Goal: Transaction & Acquisition: Purchase product/service

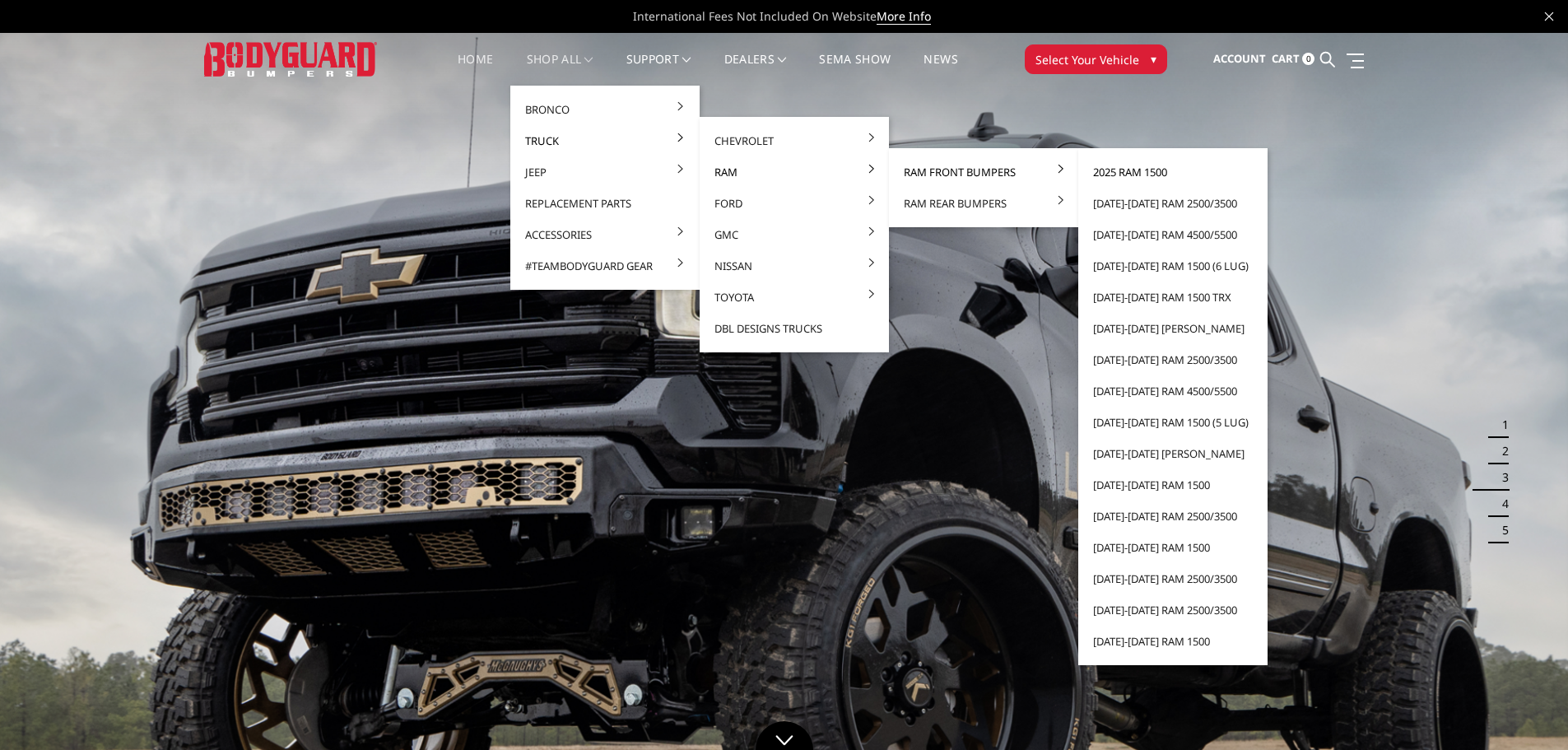
click at [1147, 167] on link "2025 Ram 1500" at bounding box center [1173, 173] width 176 height 32
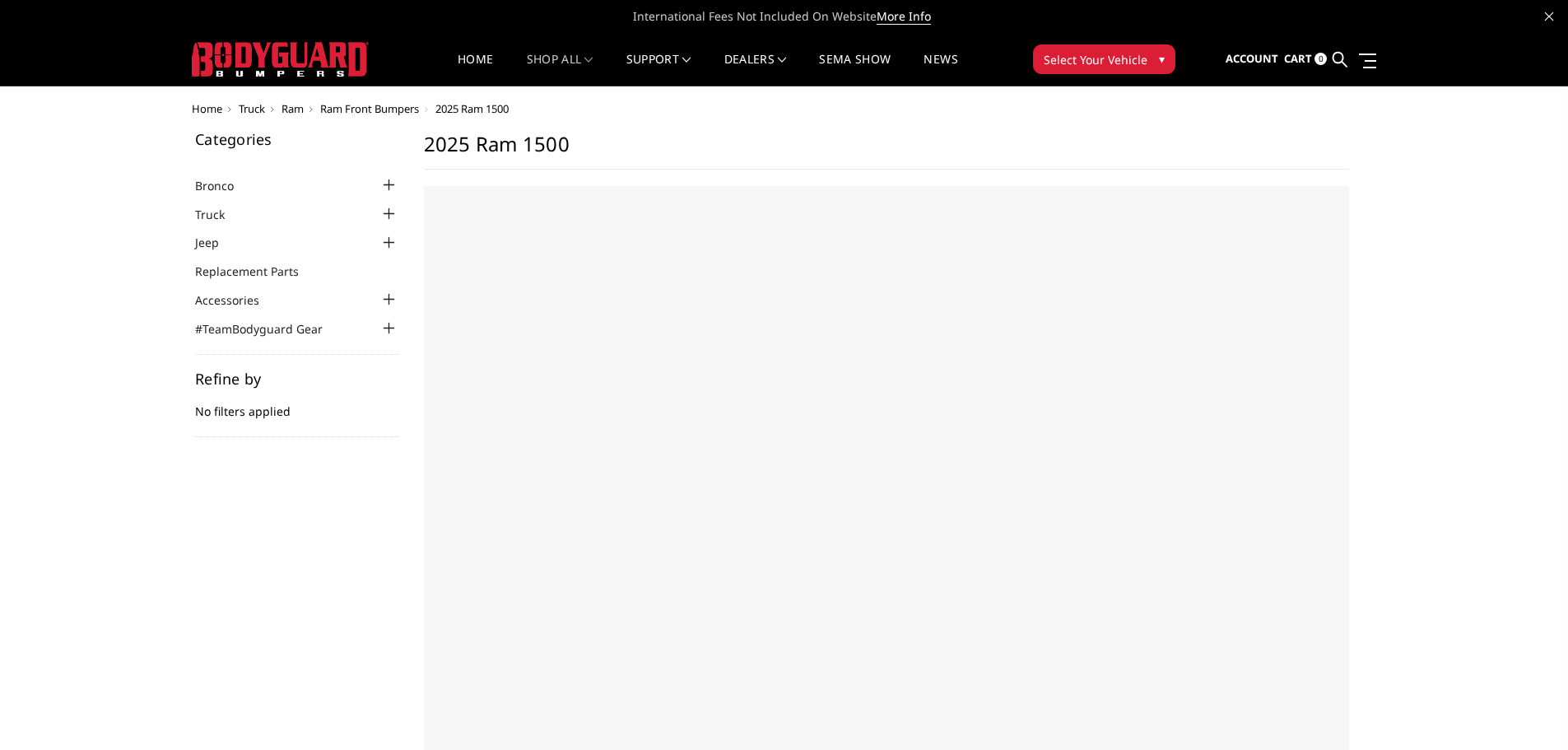
select select "US"
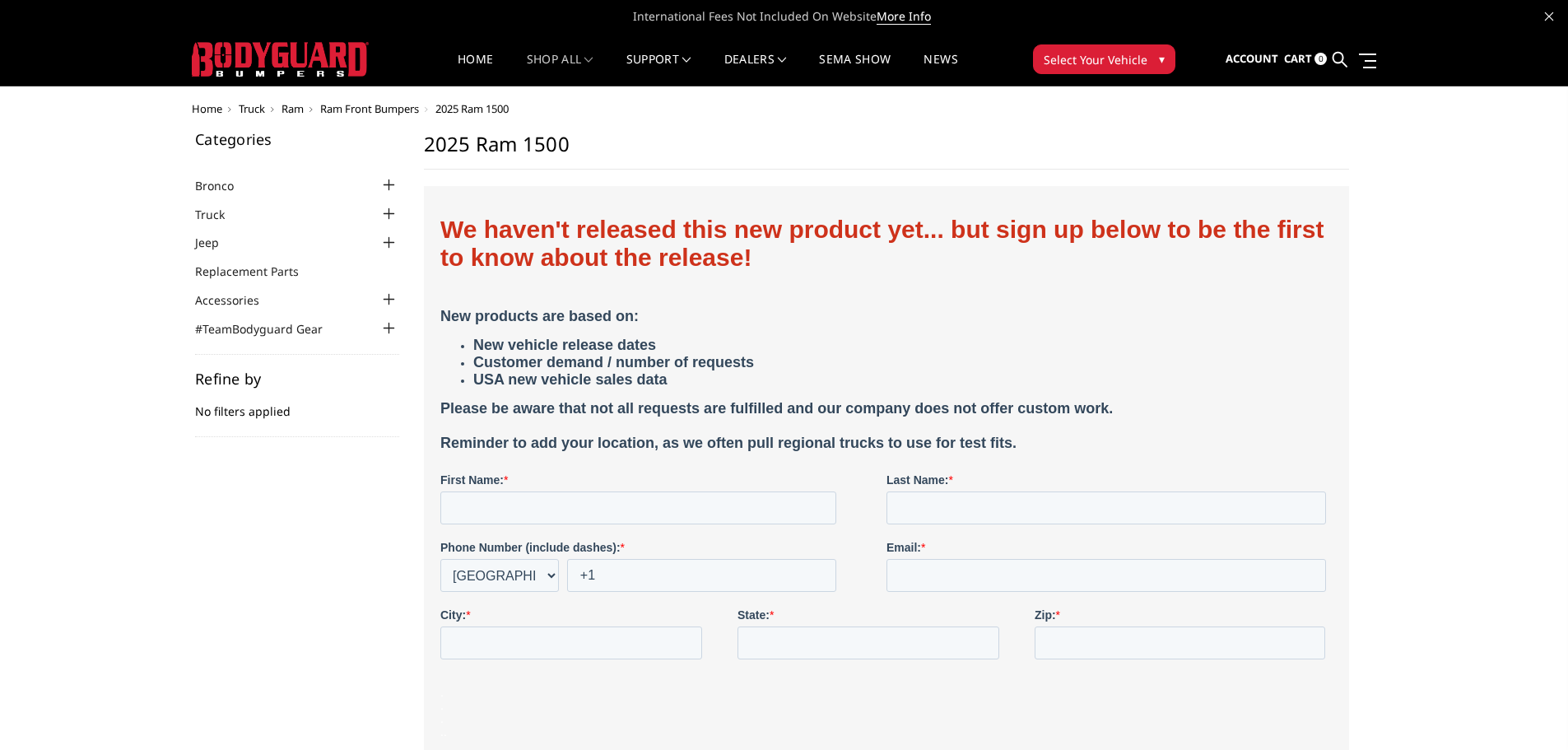
click at [384, 215] on div at bounding box center [389, 214] width 19 height 19
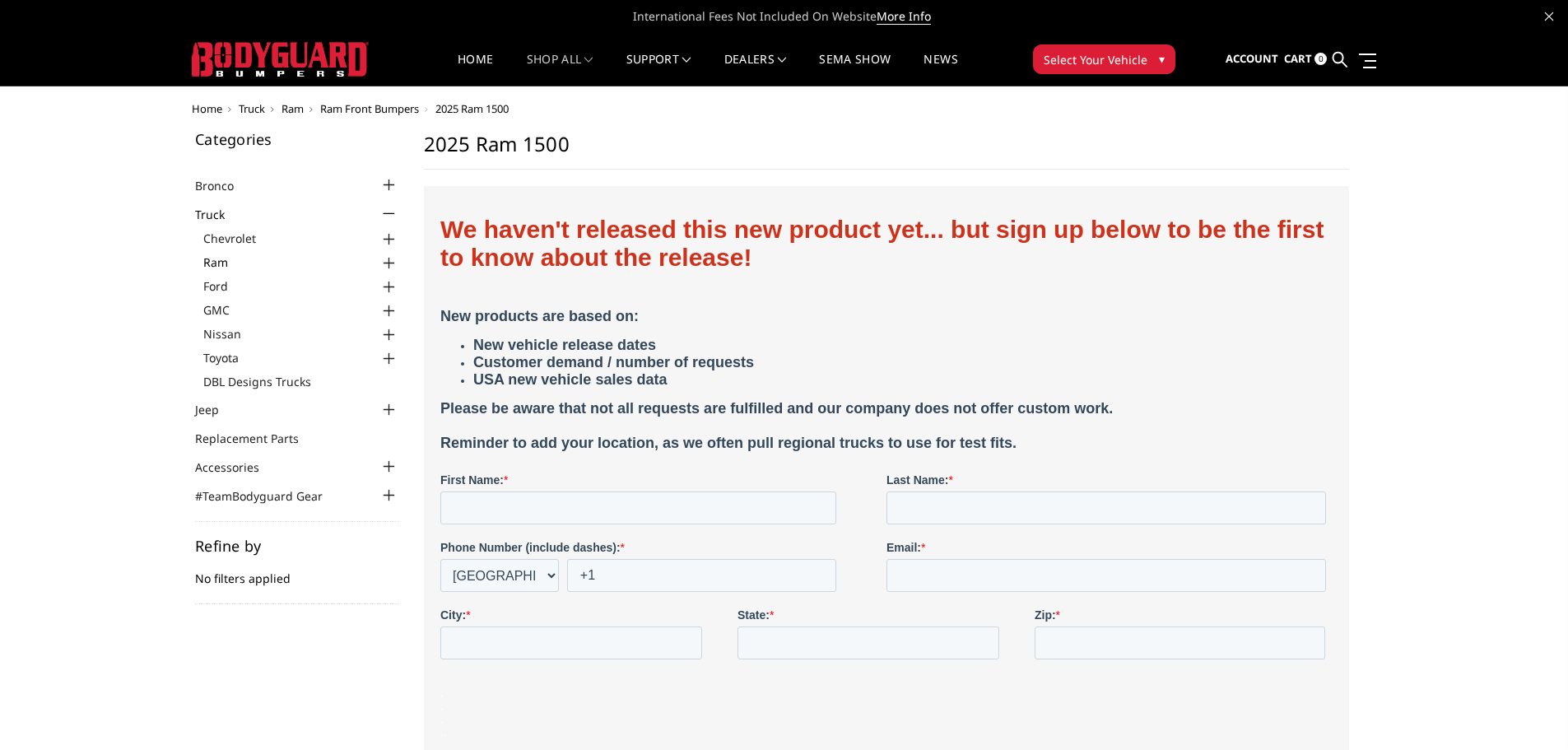
click at [239, 257] on link "Ram" at bounding box center [301, 262] width 196 height 18
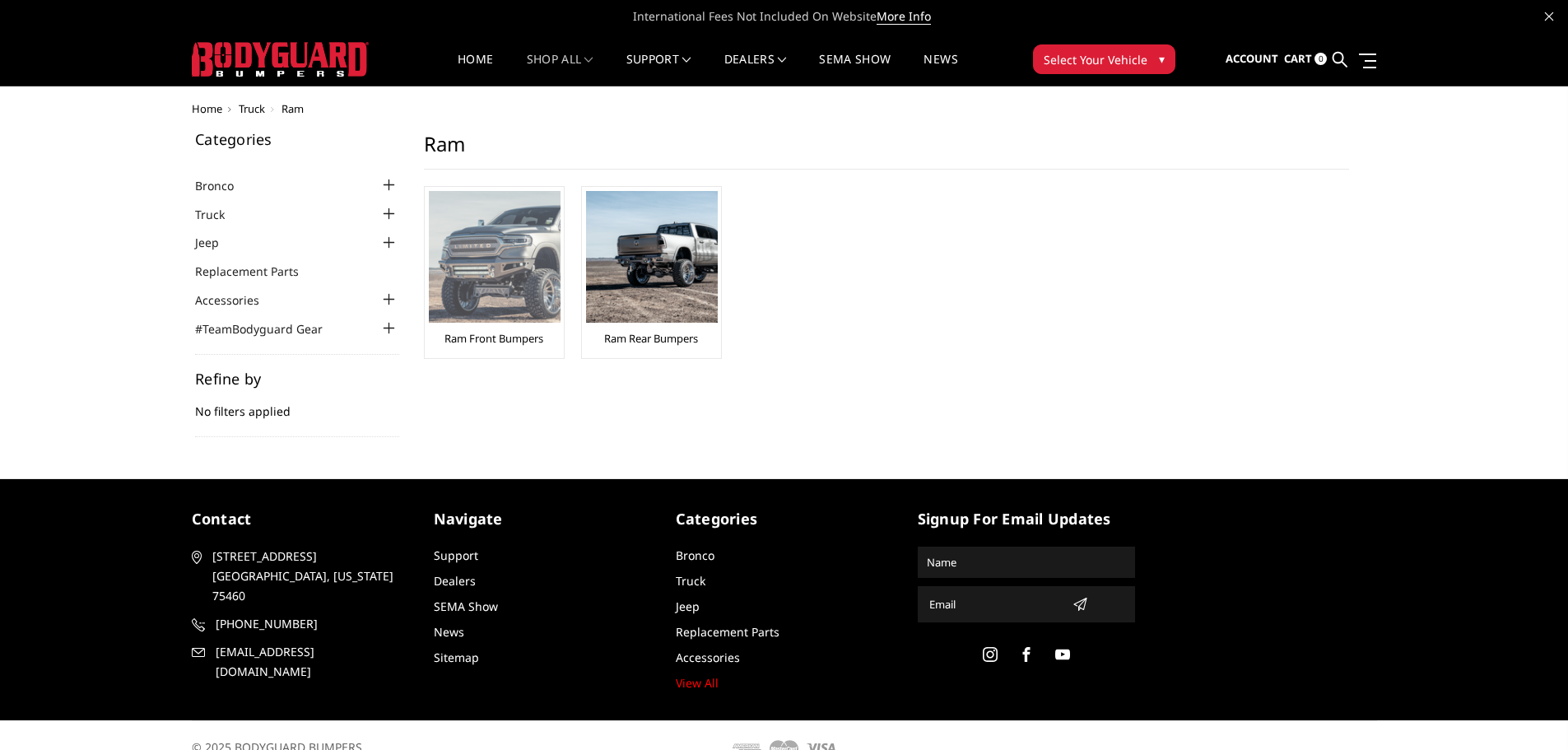
click at [509, 246] on img at bounding box center [495, 257] width 132 height 132
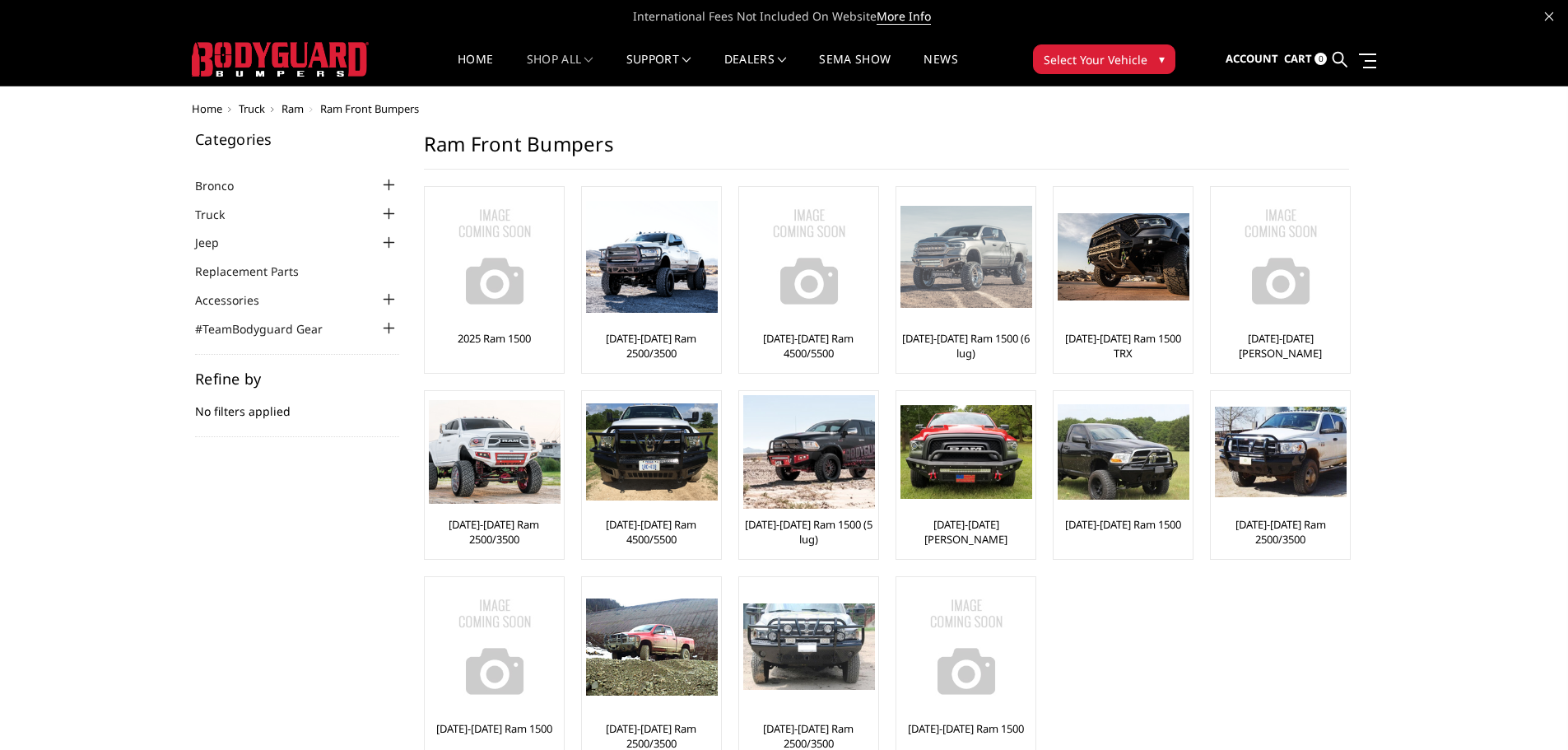
click at [950, 266] on img at bounding box center [966, 256] width 132 height 101
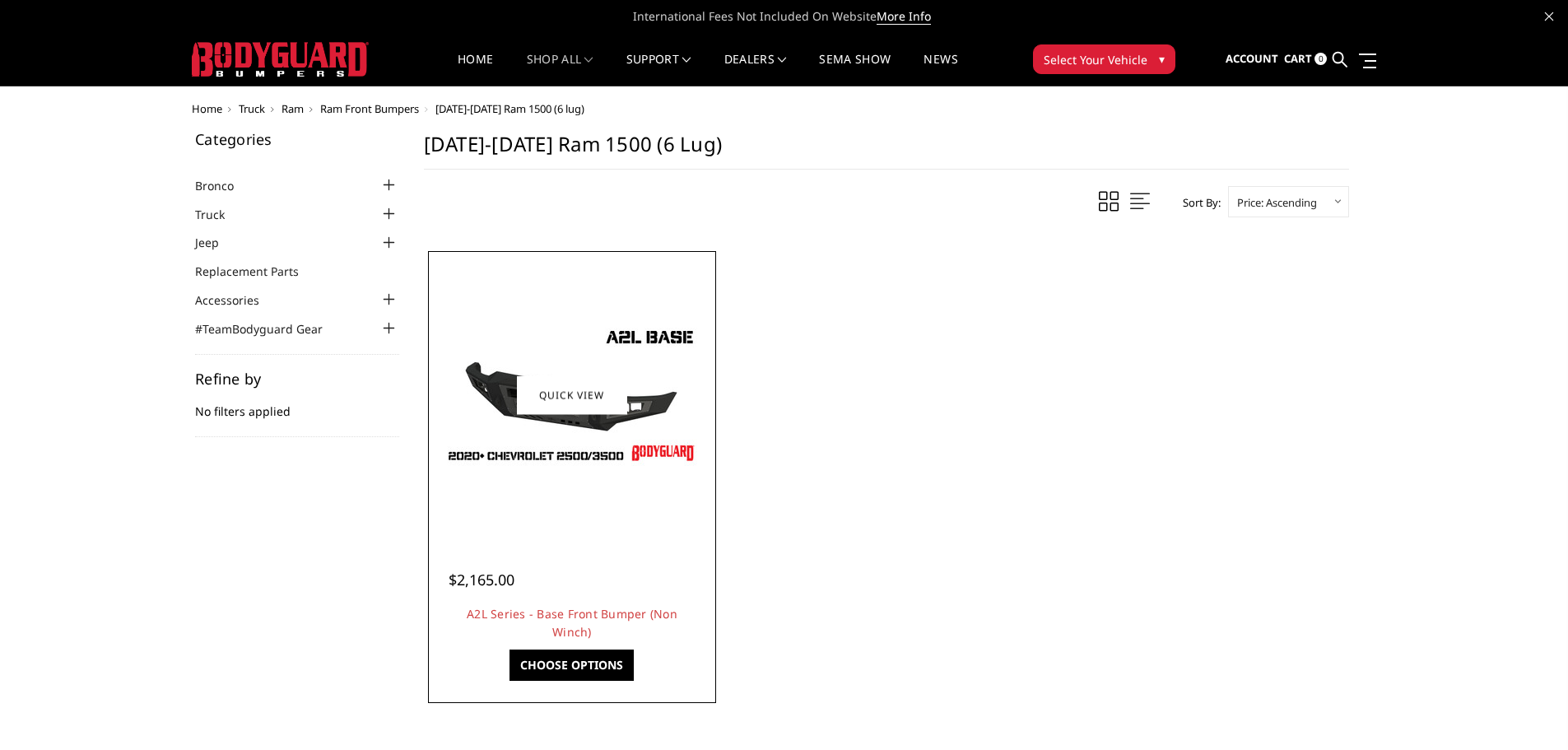
click at [498, 375] on img at bounding box center [571, 395] width 263 height 148
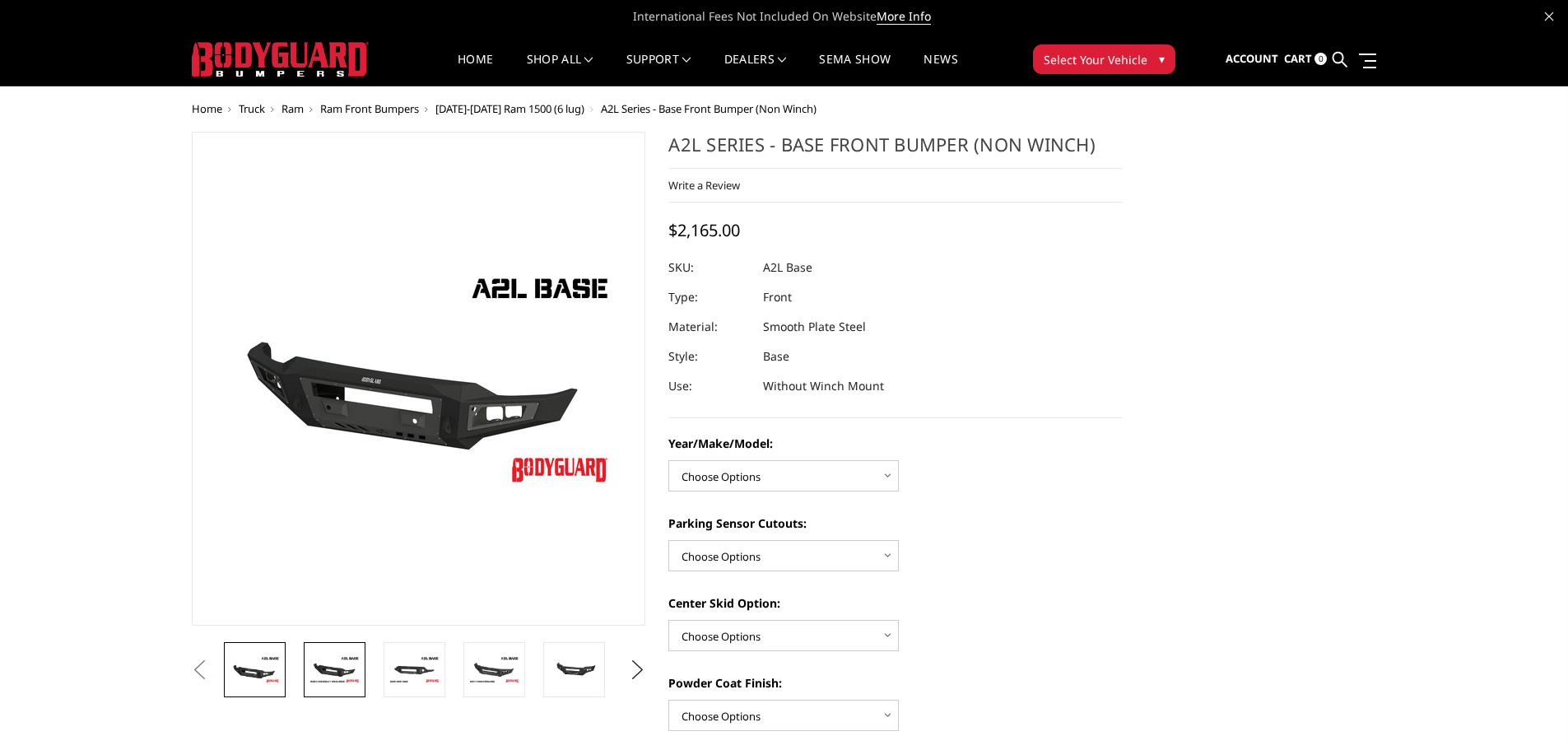
click at [331, 655] on img at bounding box center [334, 669] width 52 height 29
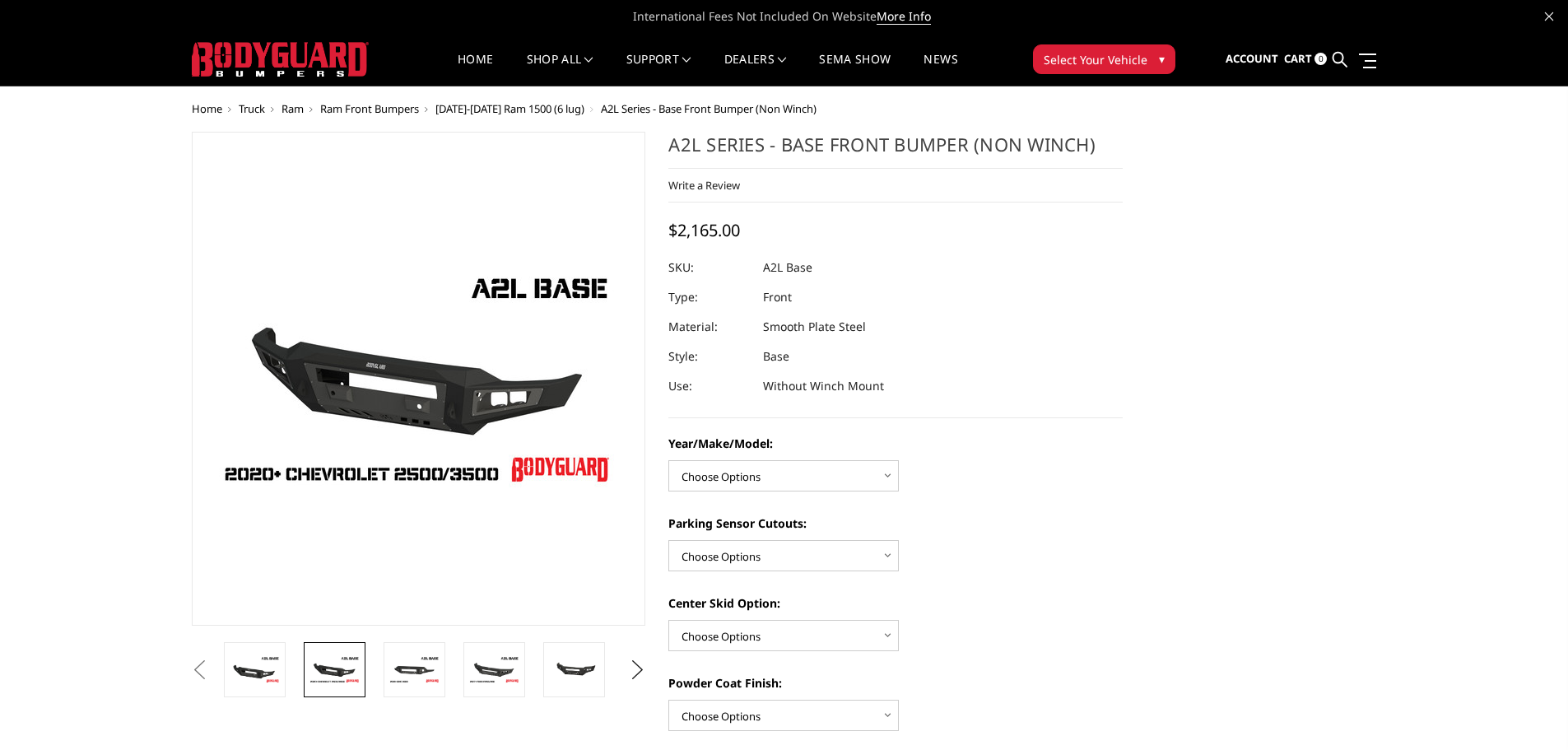
click at [458, 663] on li at bounding box center [420, 670] width 80 height 55
click at [487, 668] on img at bounding box center [494, 669] width 52 height 29
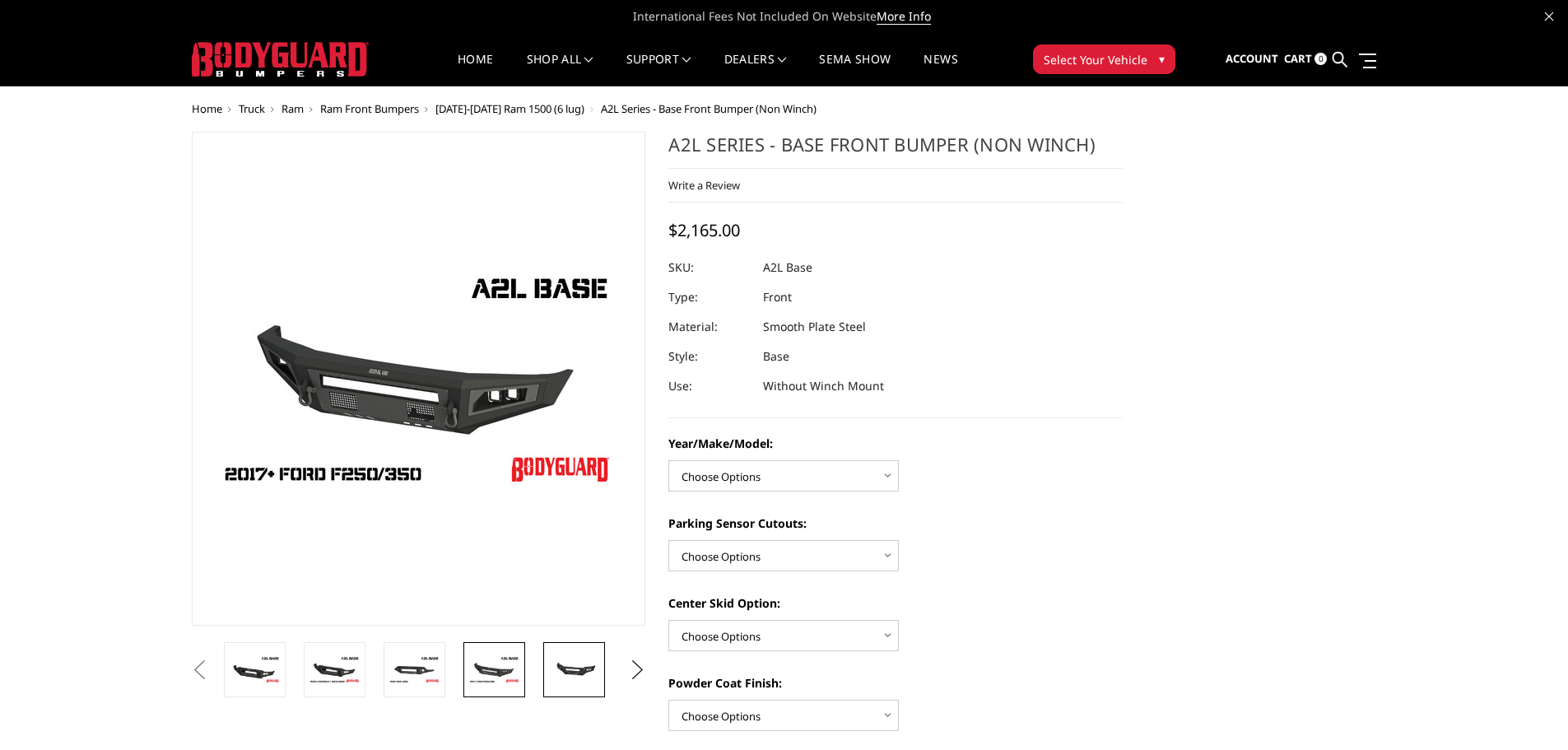
click at [561, 663] on img at bounding box center [574, 669] width 52 height 24
